Goal: Find specific page/section: Find specific page/section

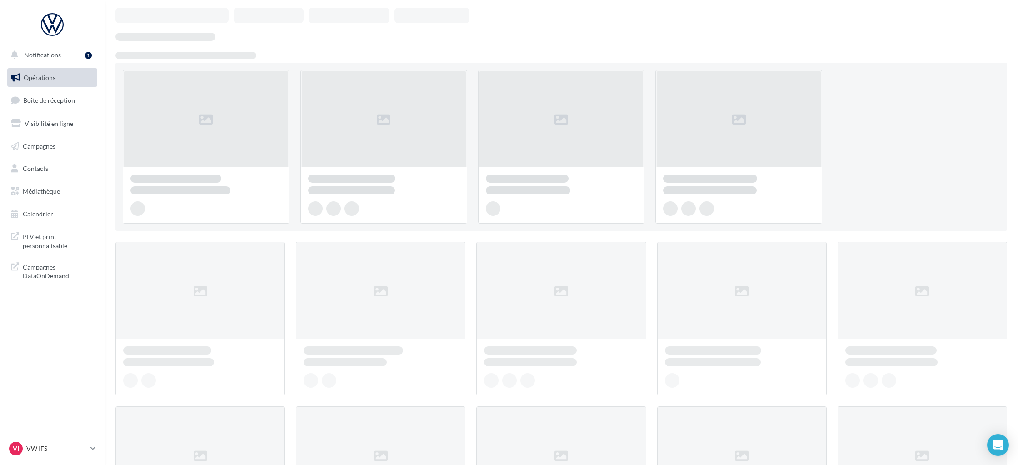
scroll to position [36, 0]
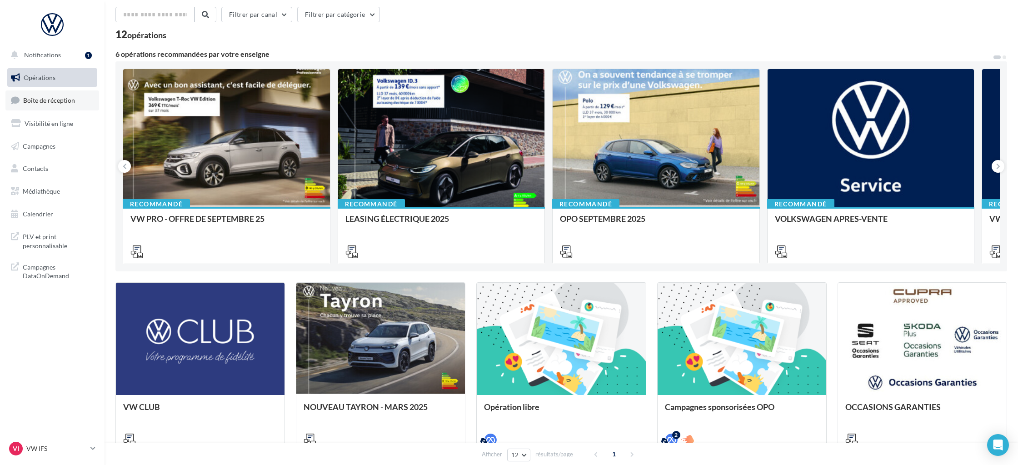
click at [56, 105] on link "Boîte de réception" at bounding box center [52, 100] width 94 height 20
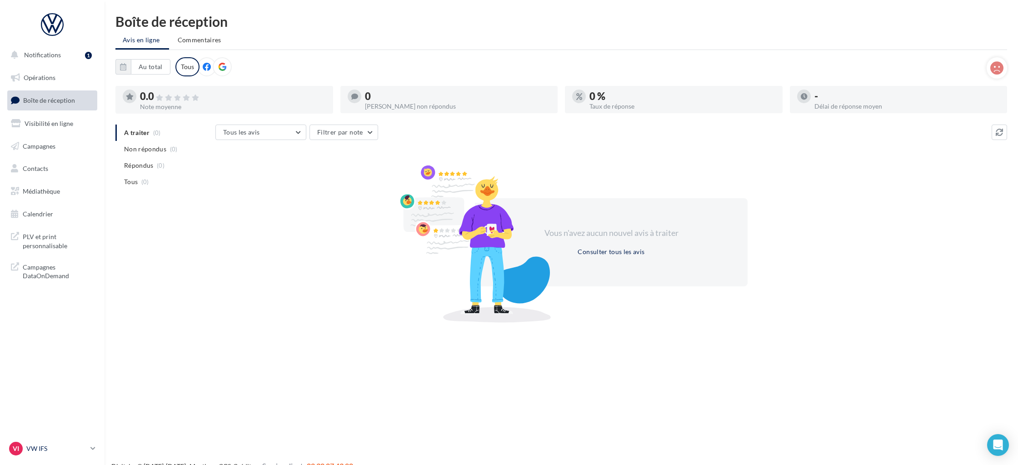
click at [32, 449] on p "VW IFS" at bounding box center [56, 448] width 60 height 9
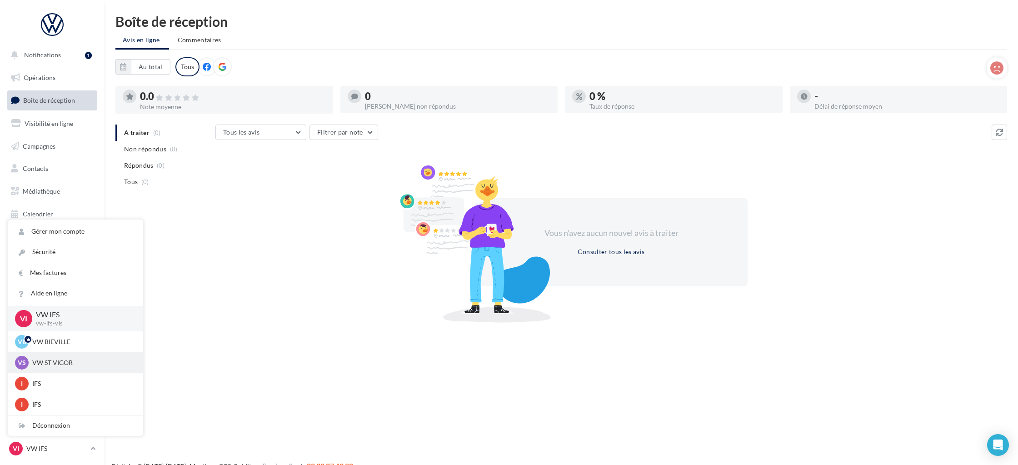
click at [68, 367] on p "VW ST VIGOR" at bounding box center [82, 362] width 100 height 9
